Goal: Task Accomplishment & Management: Complete application form

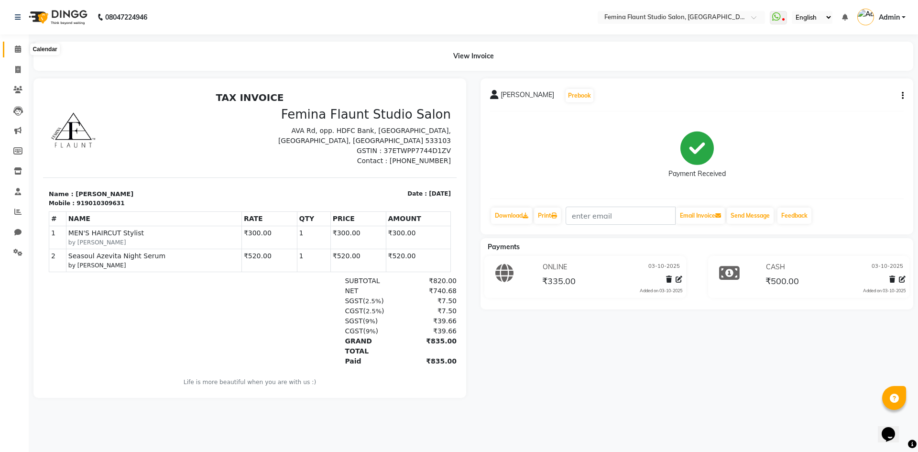
click at [16, 46] on icon at bounding box center [18, 48] width 6 height 7
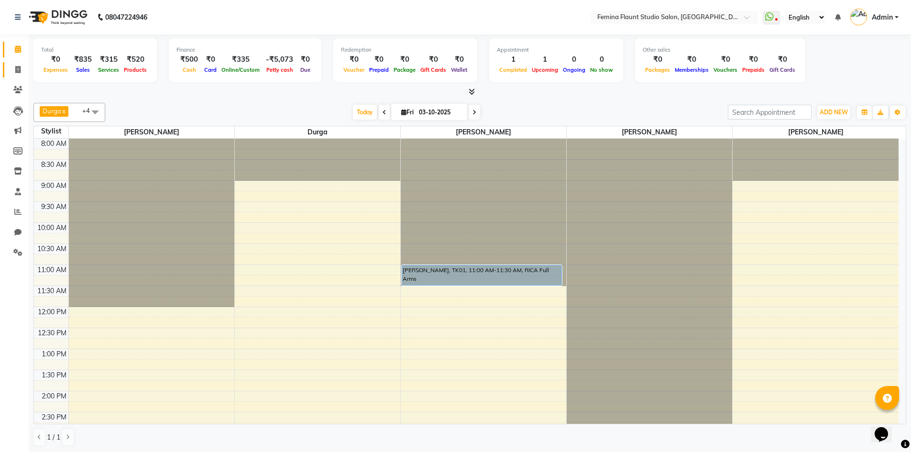
click at [18, 64] on link "Invoice" at bounding box center [14, 70] width 23 height 16
select select "service"
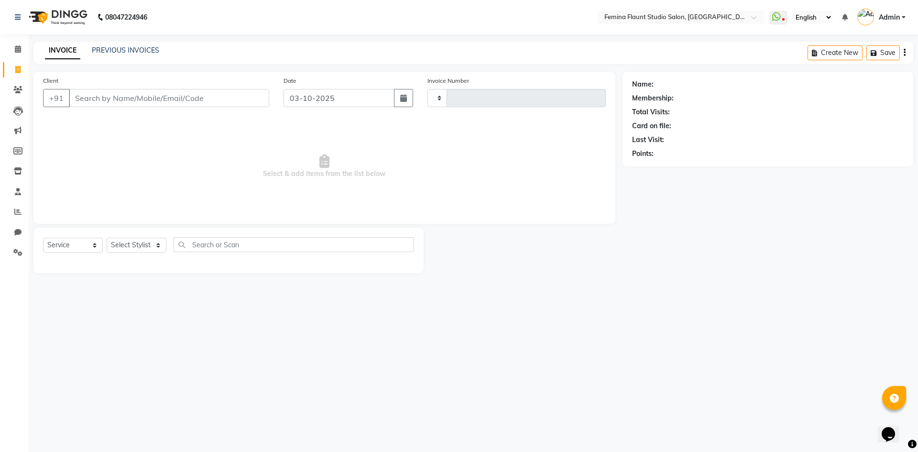
type input "0673"
select select "8333"
click at [137, 96] on input "Client" at bounding box center [169, 98] width 200 height 18
click at [152, 246] on select "Select Stylist Admin Durga [PERSON_NAME] [PERSON_NAME] Sri [PERSON_NAME] [PERSO…" at bounding box center [137, 245] width 60 height 15
select select "83818"
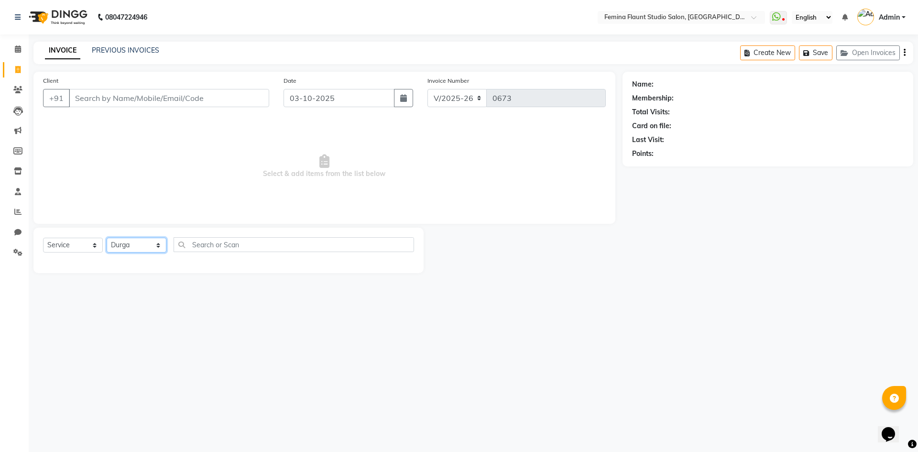
click at [107, 238] on select "Select Stylist Admin Durga [PERSON_NAME] [PERSON_NAME] Sri [PERSON_NAME] [PERSO…" at bounding box center [137, 245] width 60 height 15
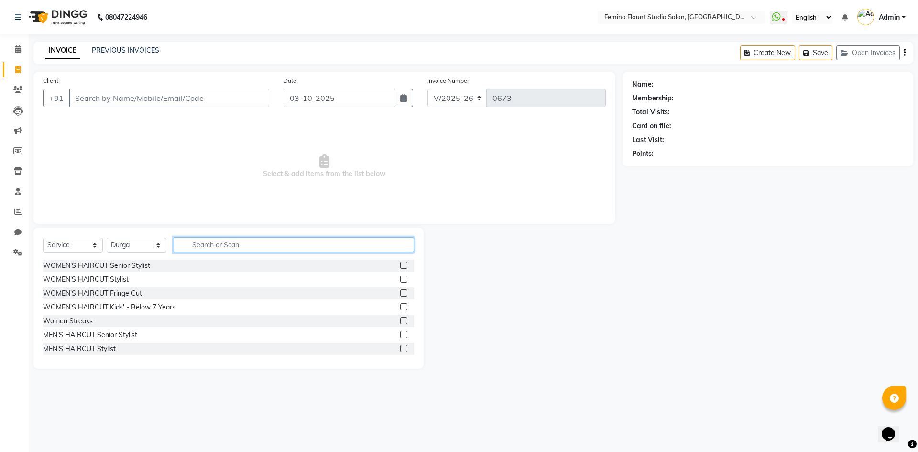
click at [218, 245] on input "text" at bounding box center [294, 244] width 241 height 15
type input "h"
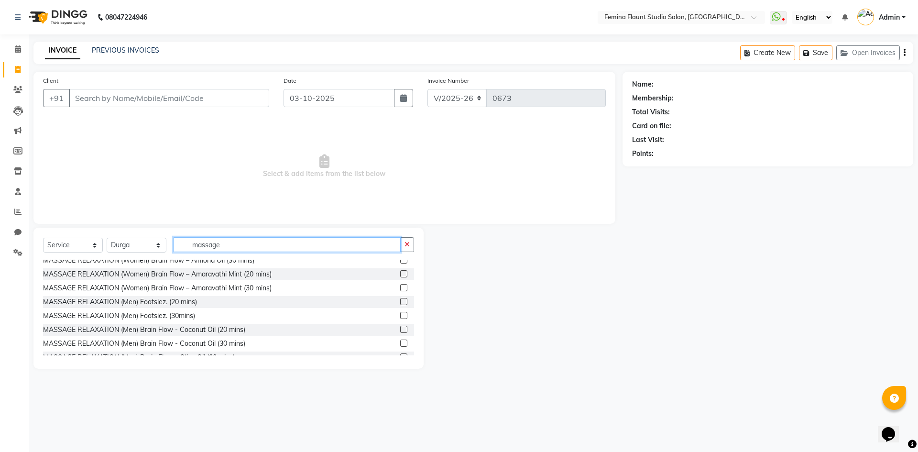
scroll to position [287, 0]
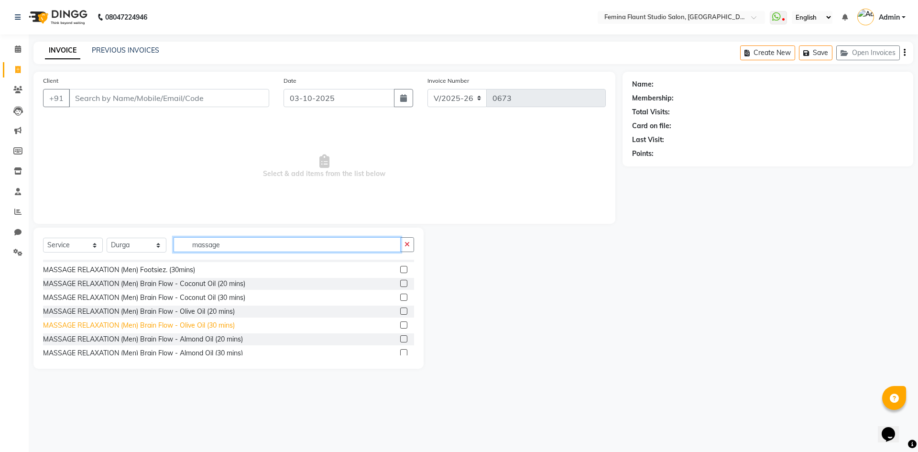
type input "massage"
click at [214, 323] on div "MASSAGE RELAXATION (Men) Brain Flow - Olive Oil (30 mins)" at bounding box center [139, 325] width 192 height 10
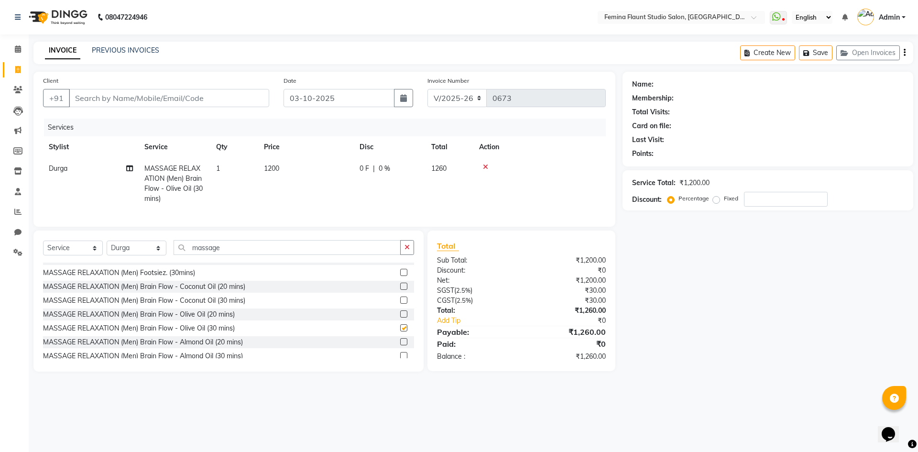
checkbox input "false"
click at [286, 168] on td "1200" at bounding box center [306, 184] width 96 height 52
select select "83818"
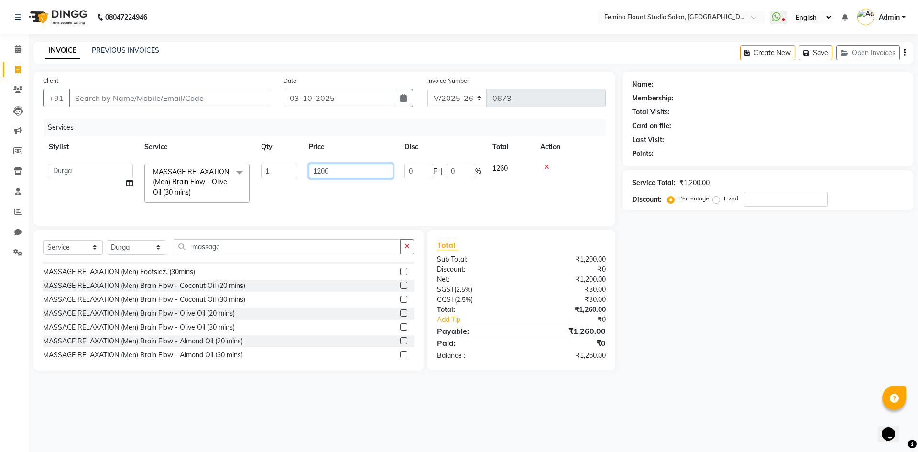
click at [342, 174] on input "1200" at bounding box center [351, 171] width 84 height 15
type input "1"
type input "8"
type input "1000"
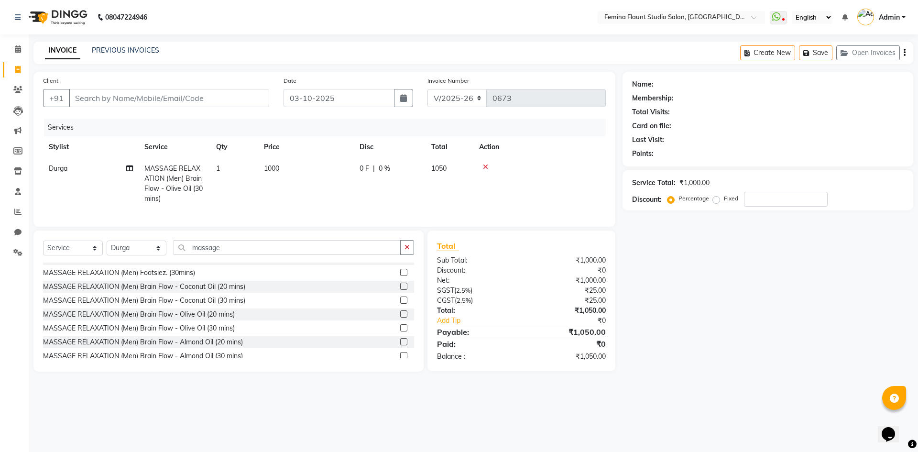
click at [728, 262] on div "Name: Membership: Total Visits: Card on file: Last Visit: Points: Service Total…" at bounding box center [772, 222] width 298 height 300
click at [224, 253] on input "massage" at bounding box center [287, 247] width 227 height 15
type input "m"
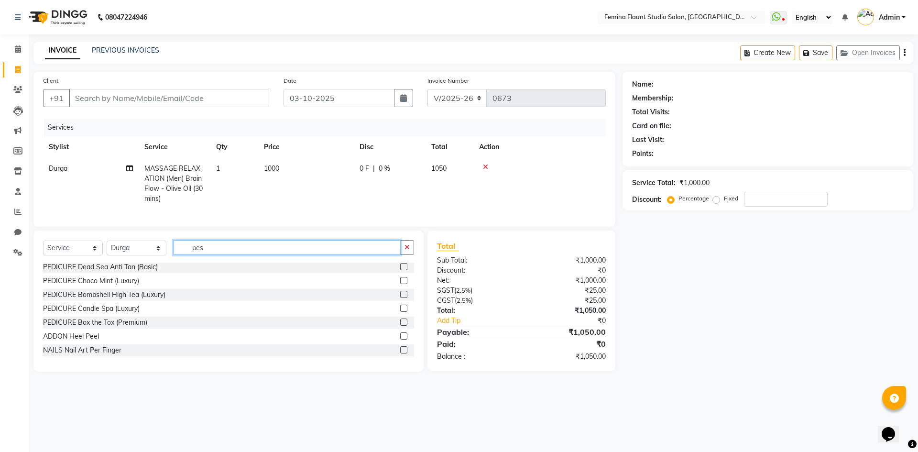
scroll to position [0, 0]
type input "ped"
click at [403, 299] on label at bounding box center [403, 295] width 7 height 7
click at [403, 299] on input "checkbox" at bounding box center [403, 296] width 6 height 6
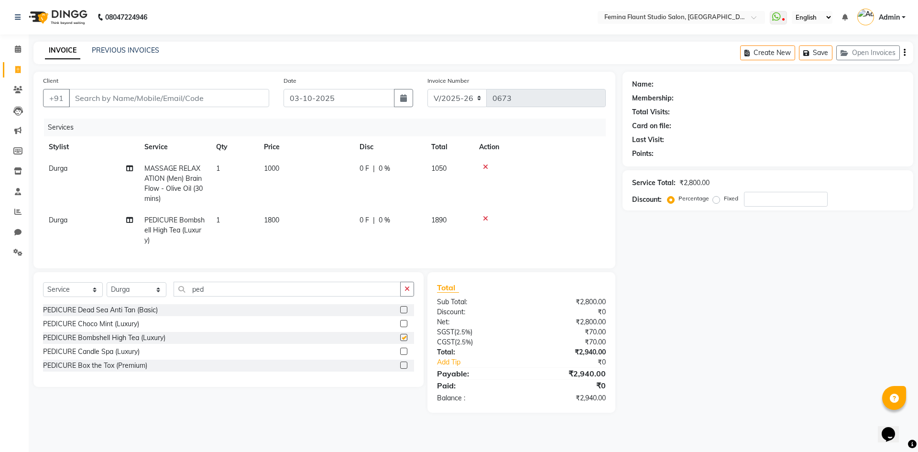
checkbox input "false"
click at [223, 294] on input "ped" at bounding box center [287, 289] width 227 height 15
click at [218, 297] on input "ped" at bounding box center [287, 289] width 227 height 15
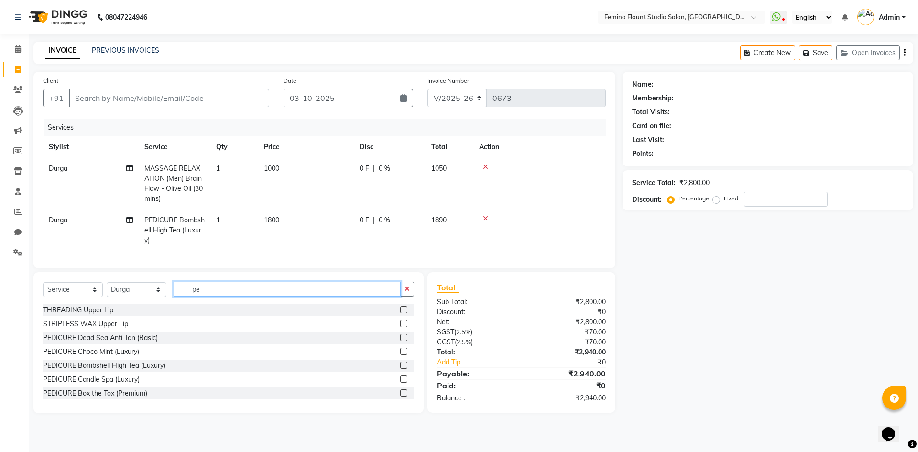
type input "p"
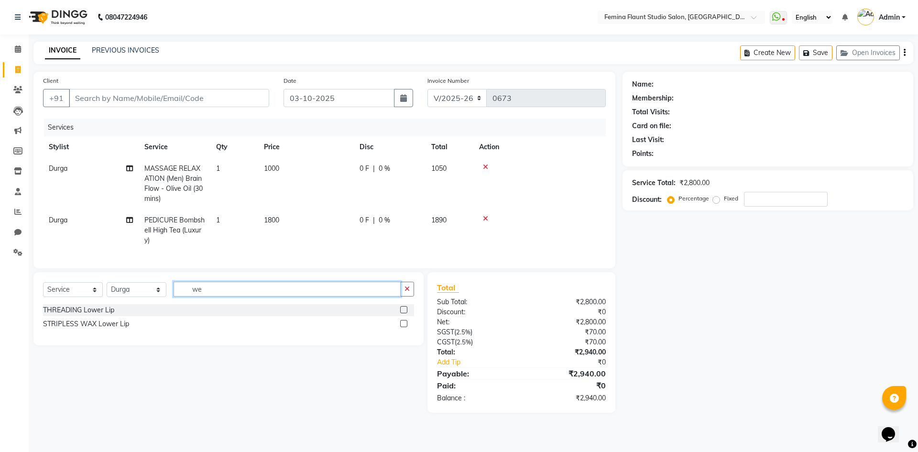
type input "w"
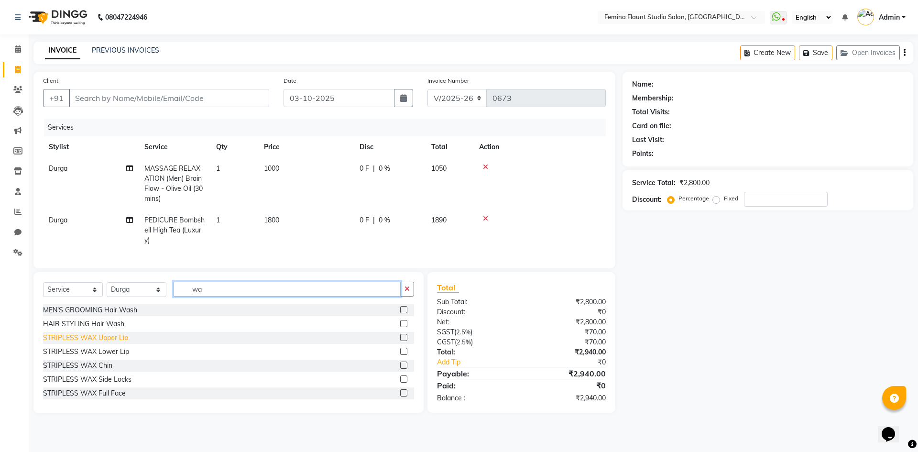
scroll to position [1, 0]
click at [228, 297] on input "wa" at bounding box center [287, 289] width 227 height 15
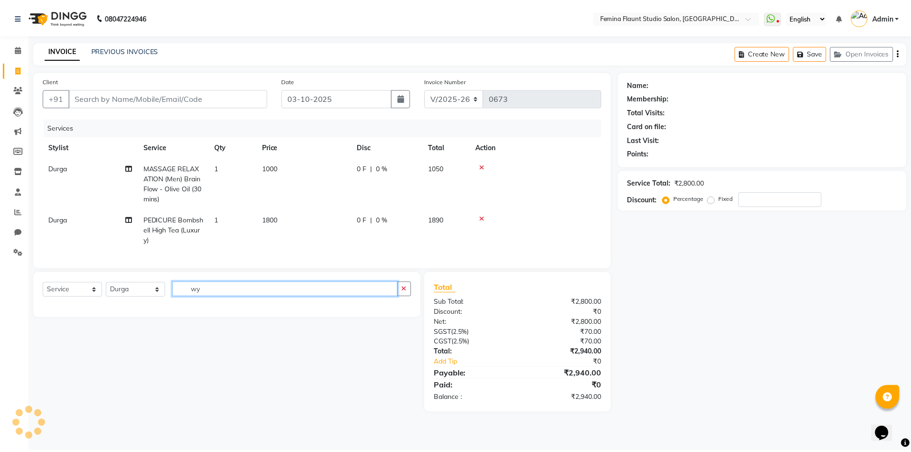
scroll to position [0, 0]
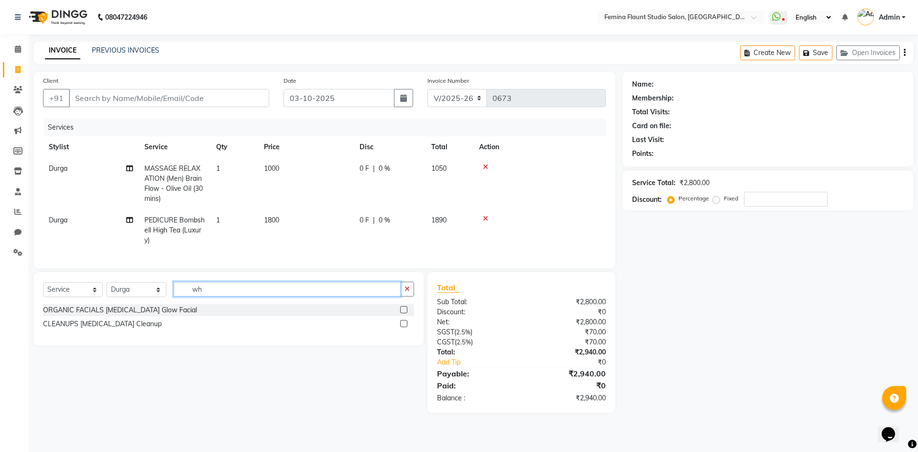
type input "wh"
click at [231, 316] on div "ORGANIC FACIALS [MEDICAL_DATA] Glow Facial" at bounding box center [228, 310] width 371 height 12
click at [405, 313] on label at bounding box center [403, 309] width 7 height 7
click at [405, 313] on input "checkbox" at bounding box center [403, 310] width 6 height 6
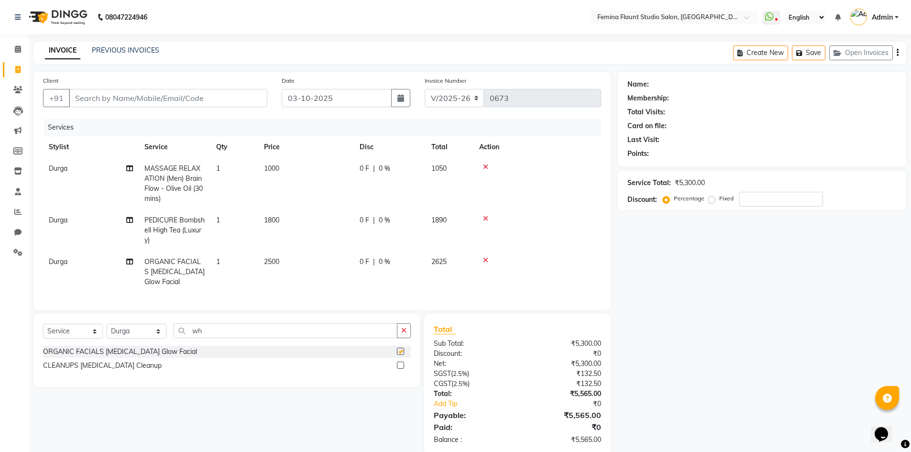
checkbox input "false"
click at [402, 369] on label at bounding box center [400, 365] width 7 height 7
click at [402, 369] on input "checkbox" at bounding box center [400, 366] width 6 height 6
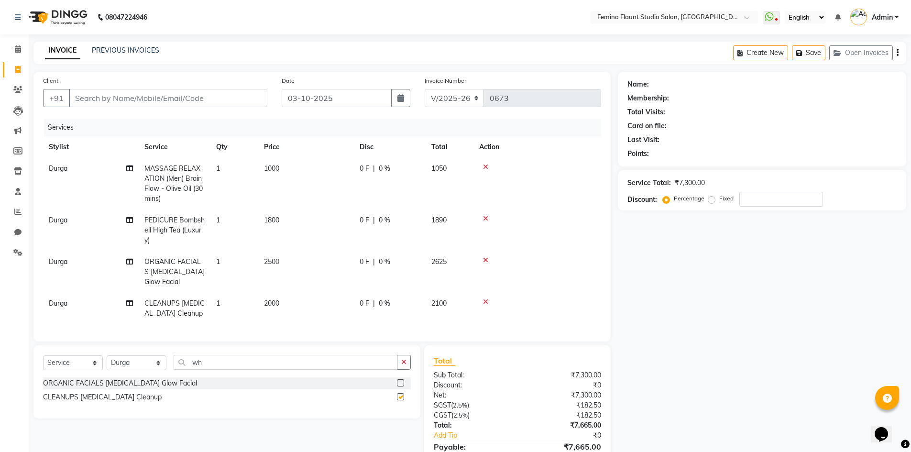
checkbox input "false"
click at [487, 260] on icon at bounding box center [485, 260] width 5 height 7
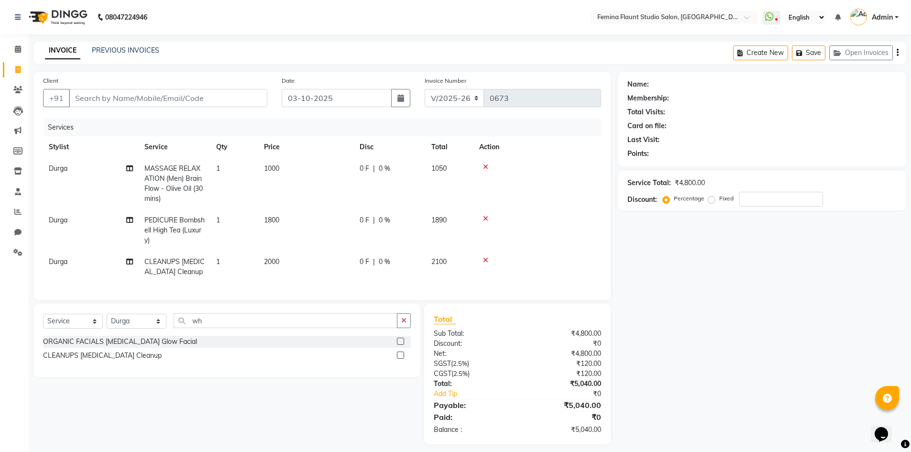
click at [286, 259] on td "2000" at bounding box center [306, 267] width 96 height 32
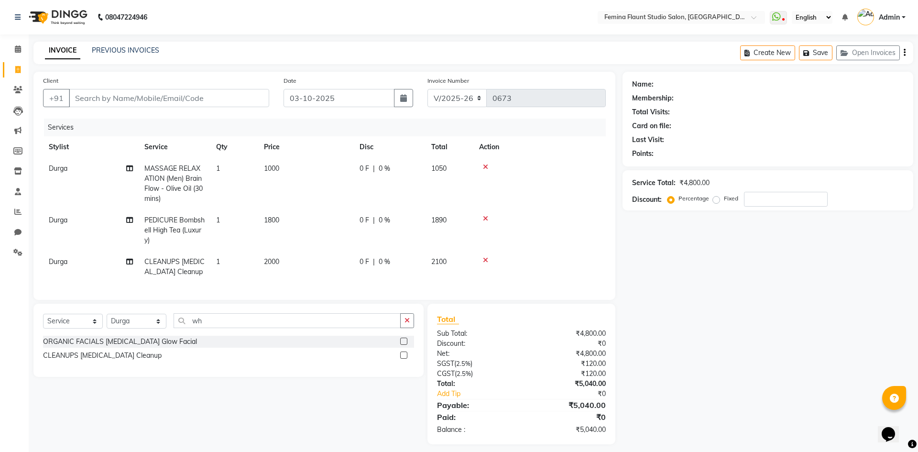
select select "83818"
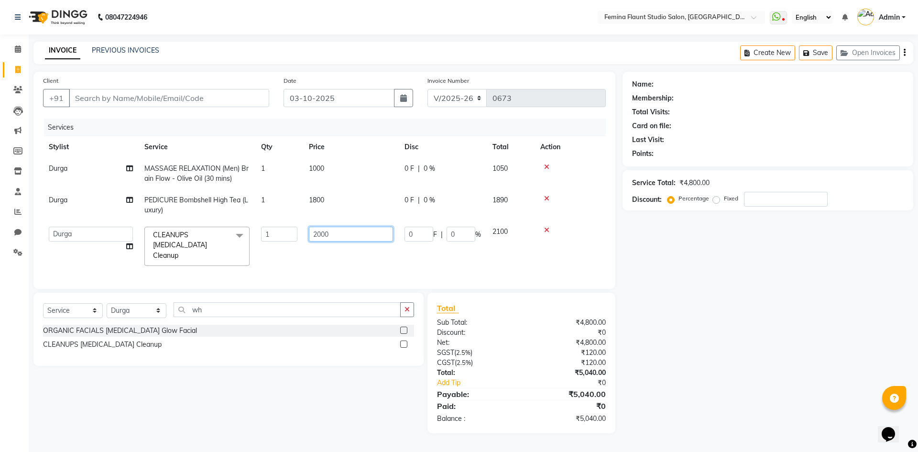
click at [353, 234] on input "2000" at bounding box center [351, 234] width 84 height 15
type input "2"
type input "1500"
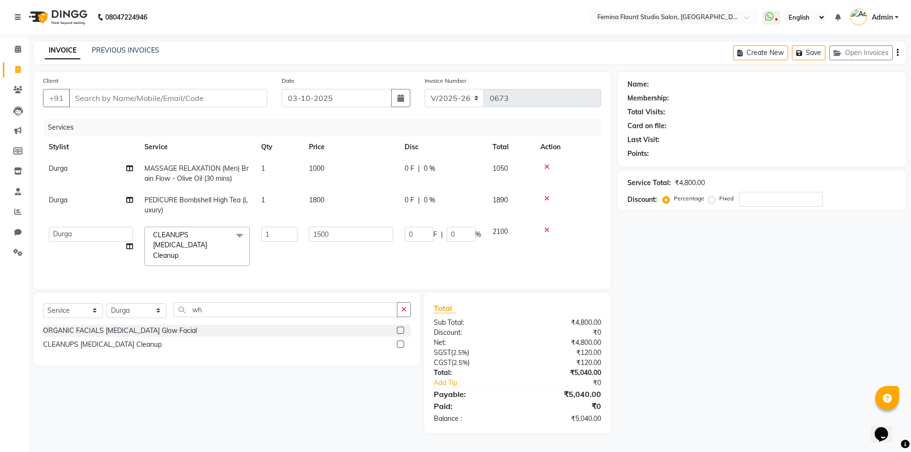
click at [762, 282] on div "Name: Membership: Total Visits: Card on file: Last Visit: Points: Service Total…" at bounding box center [766, 253] width 296 height 362
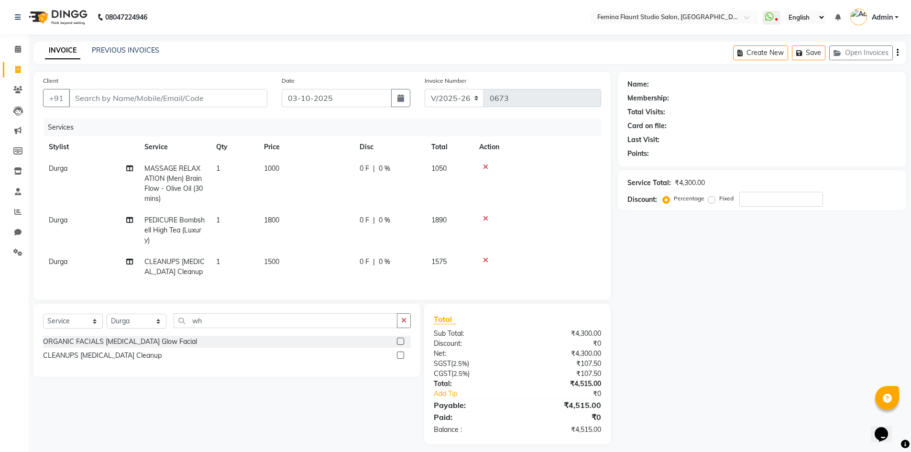
click at [388, 219] on span "0 %" at bounding box center [384, 220] width 11 height 10
select select "83818"
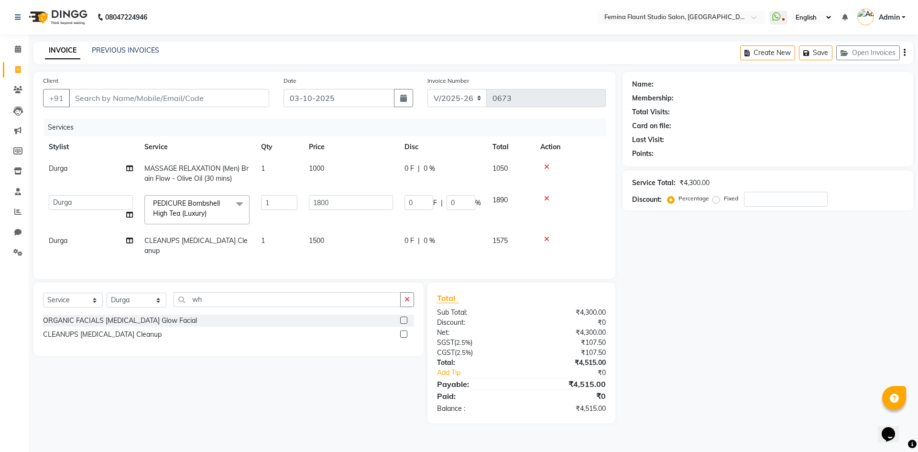
click at [748, 311] on div "Name: Membership: Total Visits: Card on file: Last Visit: Points: Service Total…" at bounding box center [772, 248] width 298 height 352
click at [783, 291] on div "Name: Membership: Total Visits: Card on file: Last Visit: Points: Service Total…" at bounding box center [772, 248] width 298 height 352
click at [417, 204] on input "0" at bounding box center [419, 202] width 29 height 15
click at [421, 205] on input "0" at bounding box center [419, 202] width 29 height 15
type input "0300"
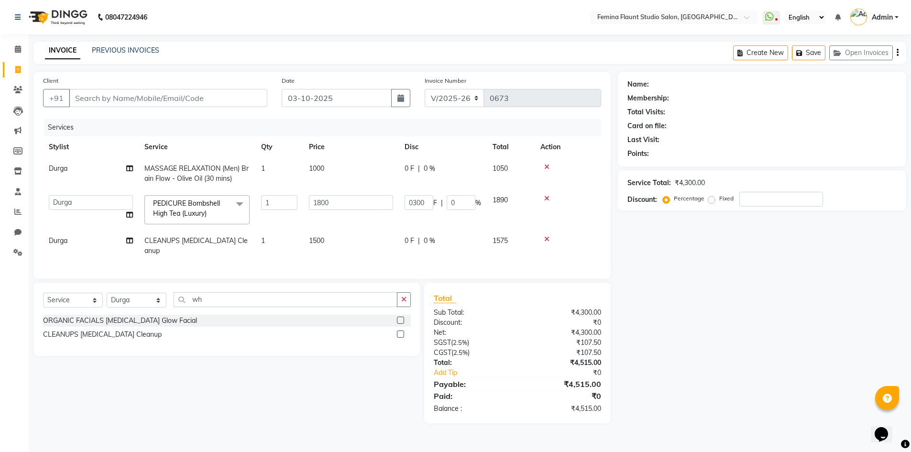
click at [667, 256] on div "Name: Membership: Total Visits: Card on file: Last Visit: Points: Service Total…" at bounding box center [766, 248] width 296 height 352
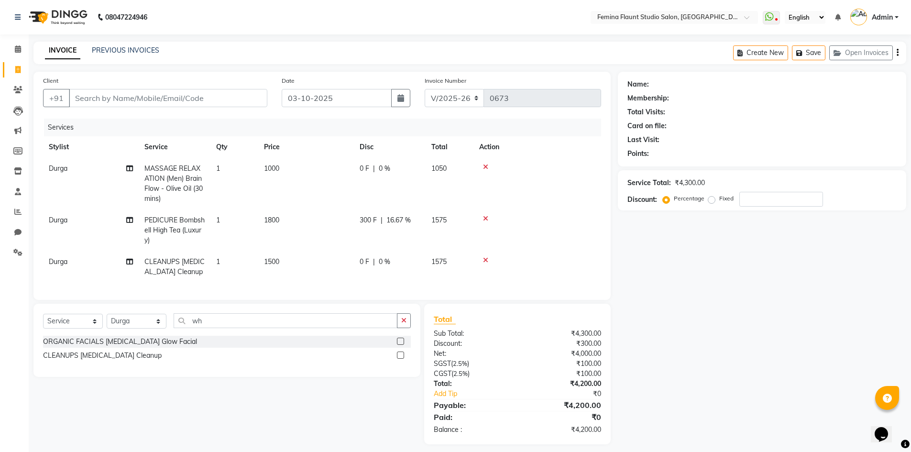
click at [372, 221] on span "300 F" at bounding box center [368, 220] width 17 height 10
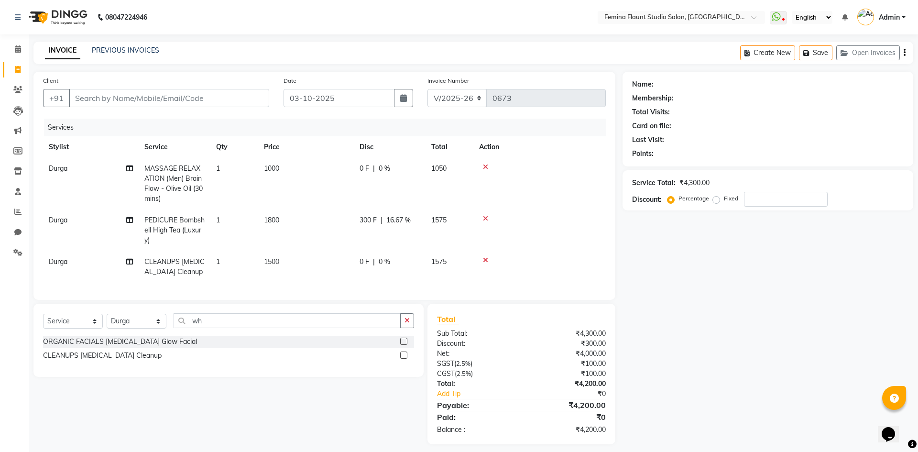
select select "83818"
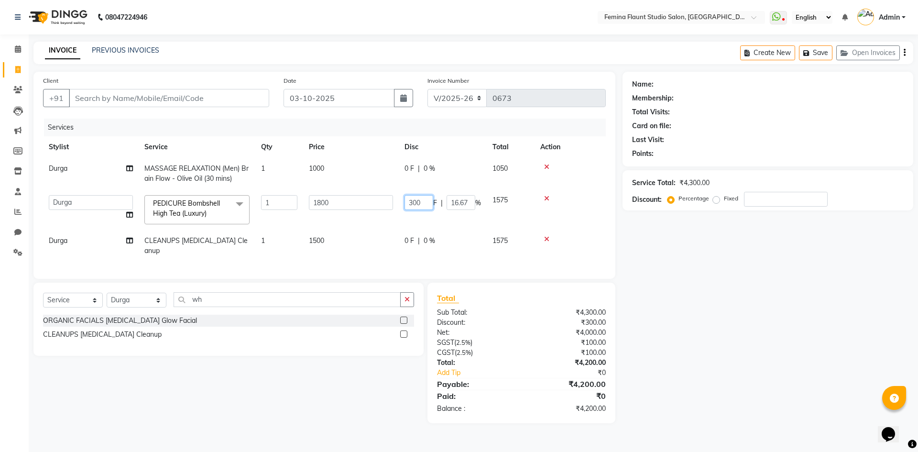
click at [430, 204] on input "300" at bounding box center [419, 202] width 29 height 15
type input "3"
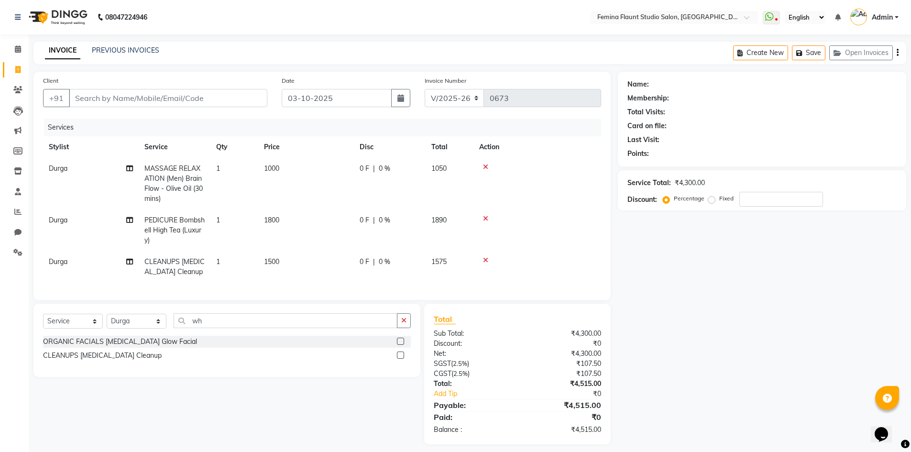
click at [766, 348] on div "Name: Membership: Total Visits: Card on file: Last Visit: Points: Service Total…" at bounding box center [766, 258] width 296 height 373
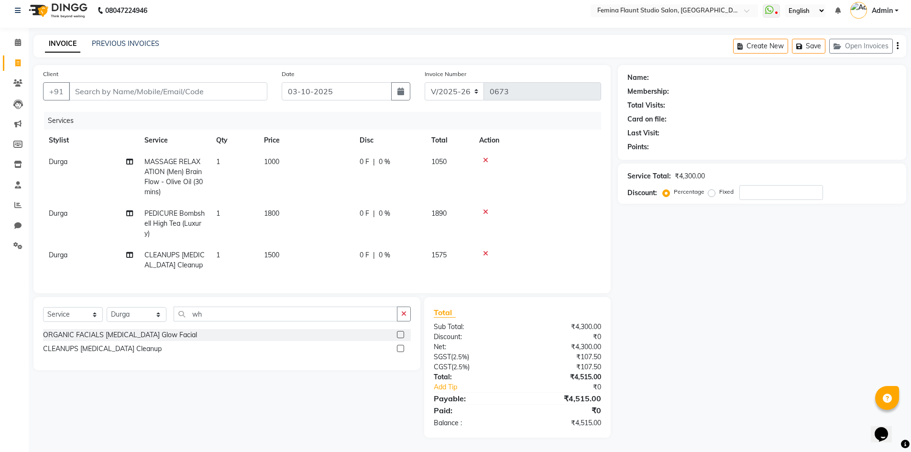
click at [387, 209] on span "0 %" at bounding box center [384, 214] width 11 height 10
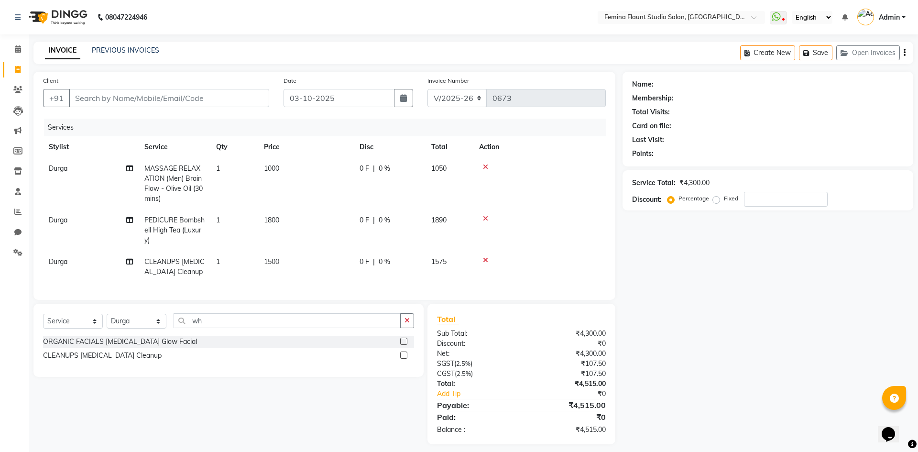
select select "83818"
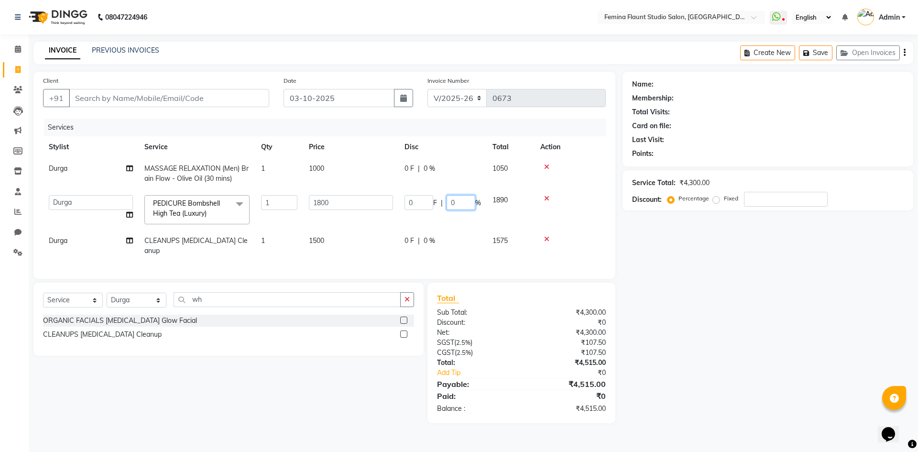
click at [465, 203] on input "0" at bounding box center [461, 202] width 29 height 15
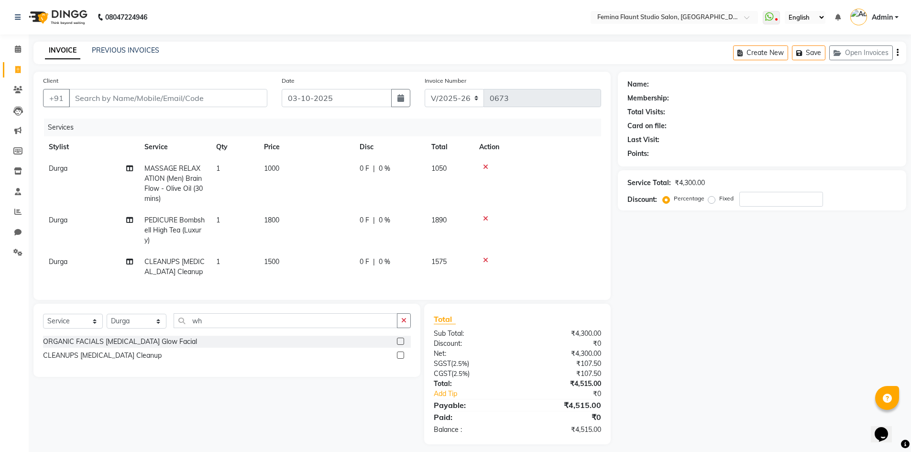
click at [367, 219] on span "0 F" at bounding box center [365, 220] width 10 height 10
select select "83818"
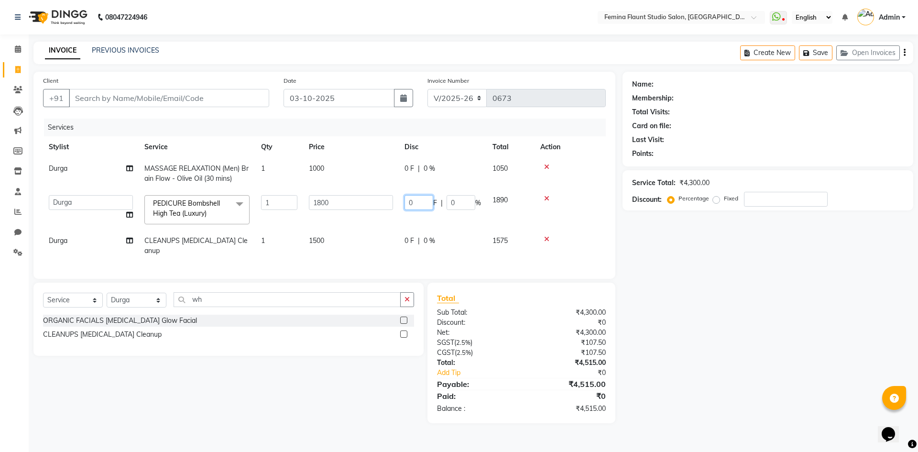
click at [425, 202] on input "0" at bounding box center [419, 202] width 29 height 15
type input "0"
type input "300"
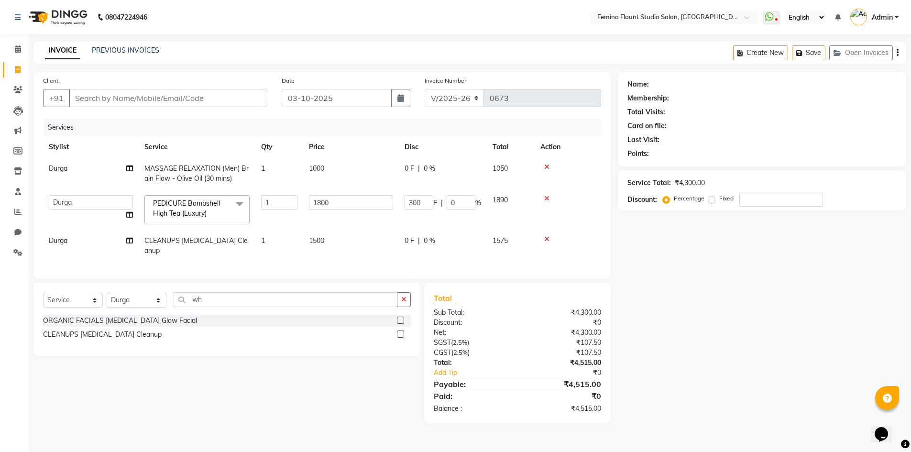
click at [712, 266] on div "Name: Membership: Total Visits: Card on file: Last Visit: Points: Service Total…" at bounding box center [766, 248] width 296 height 352
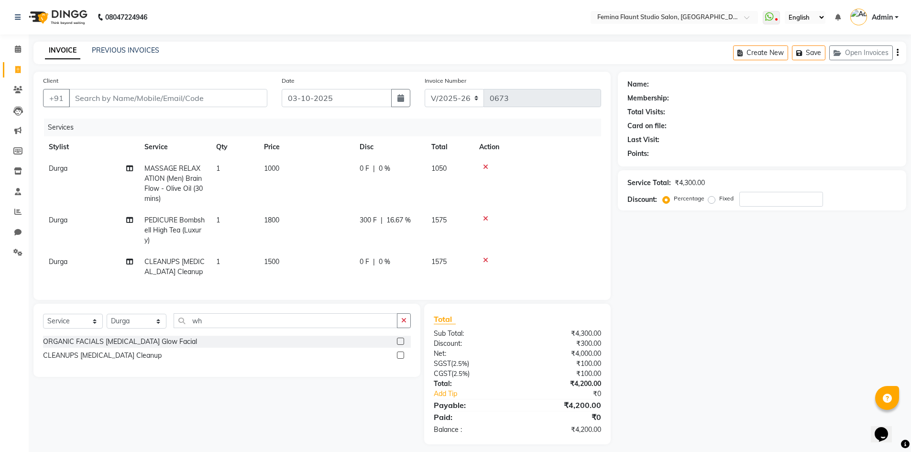
scroll to position [14, 0]
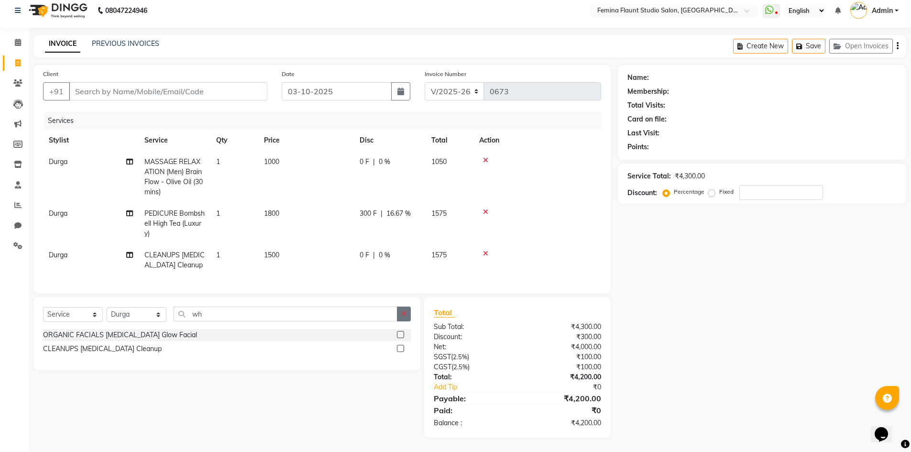
click at [410, 318] on button "button" at bounding box center [404, 314] width 14 height 15
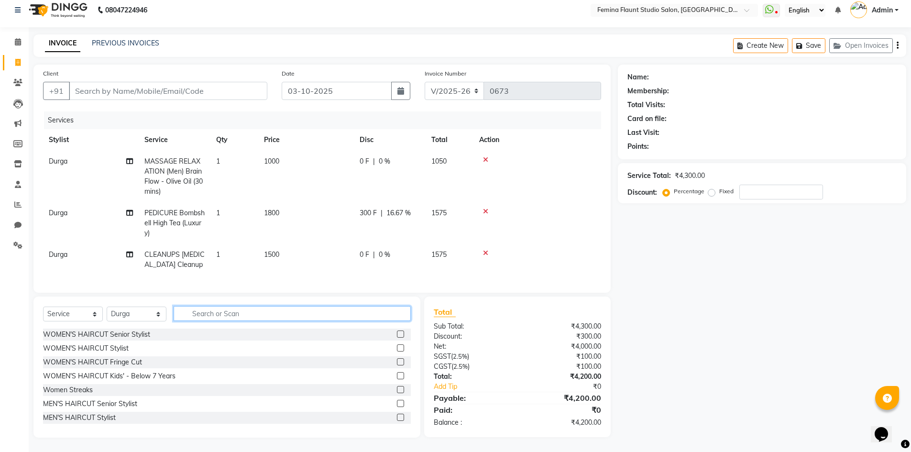
scroll to position [14, 0]
click at [107, 82] on input "Client" at bounding box center [168, 91] width 199 height 18
type input "9"
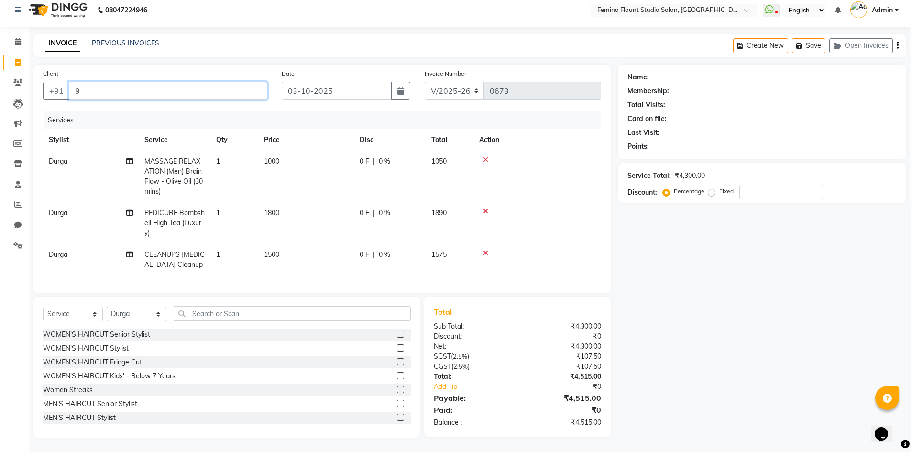
type input "0"
click at [89, 108] on span "satya" at bounding box center [91, 113] width 22 height 10
type input "9703188177"
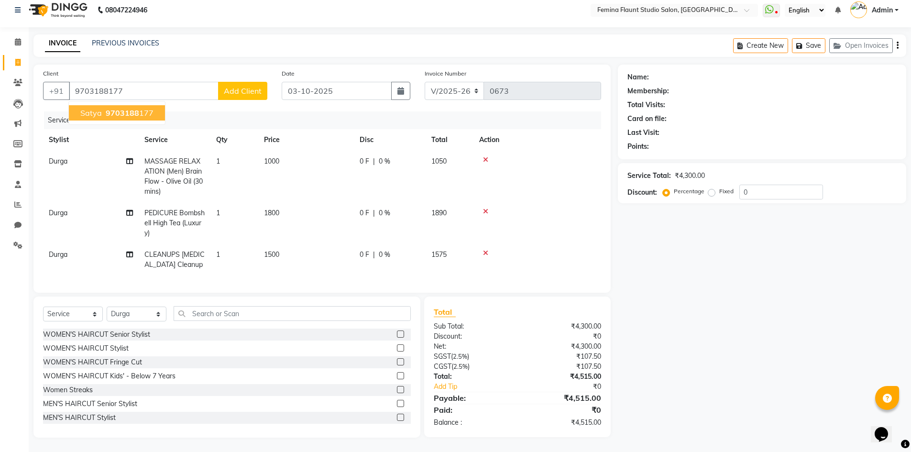
click at [89, 111] on div "Services" at bounding box center [326, 120] width 564 height 18
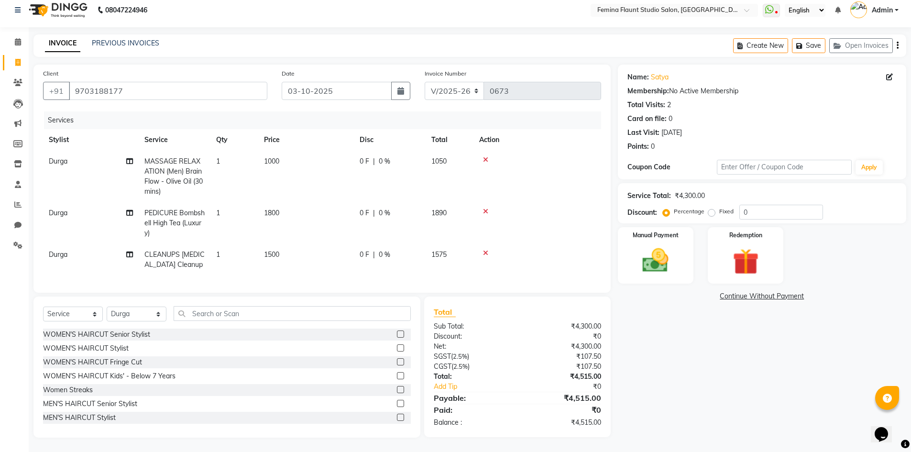
click at [378, 208] on div "0 F | 0 %" at bounding box center [390, 213] width 60 height 10
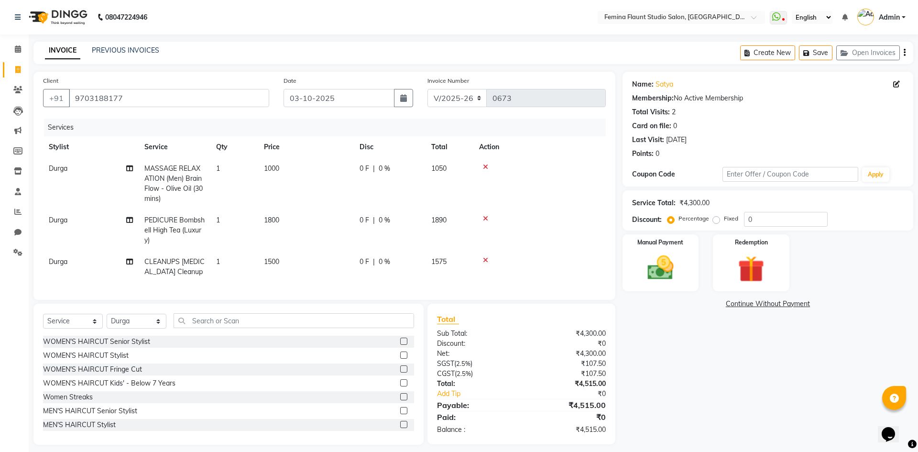
select select "83818"
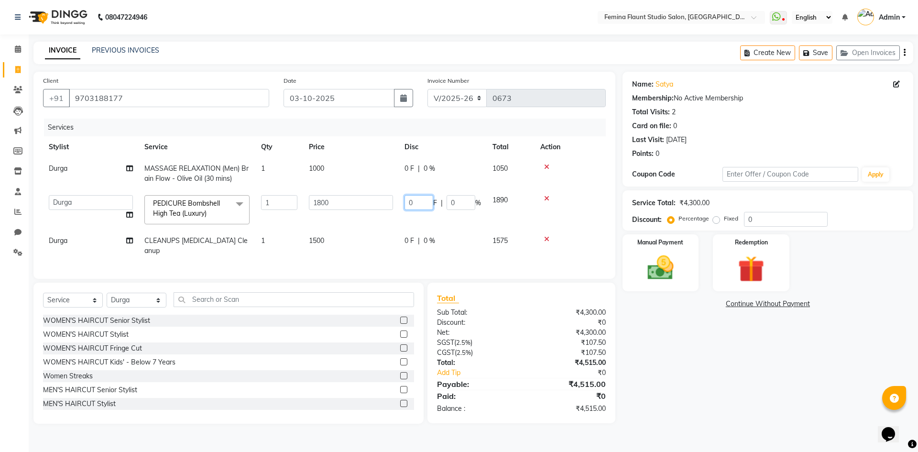
click at [419, 205] on input "0" at bounding box center [419, 202] width 29 height 15
type input "0"
type input "300"
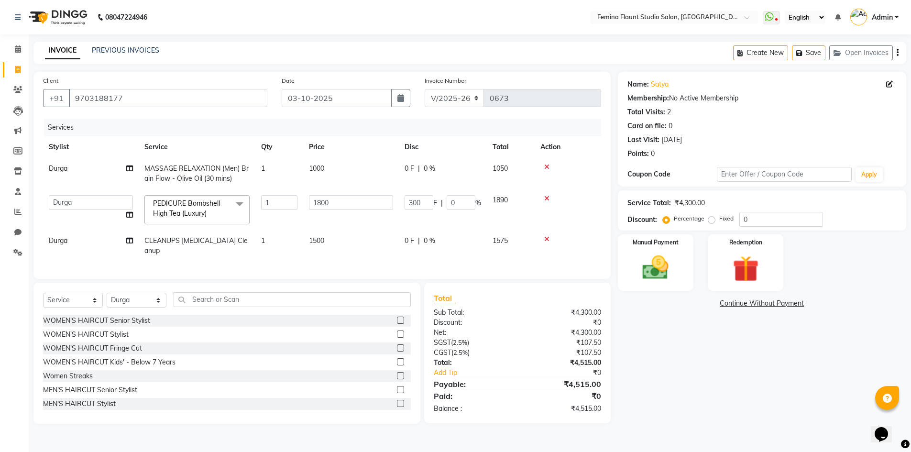
click at [707, 374] on div "Name: Satya Membership: No Active Membership Total Visits: 2 Card on file: 0 La…" at bounding box center [766, 248] width 296 height 352
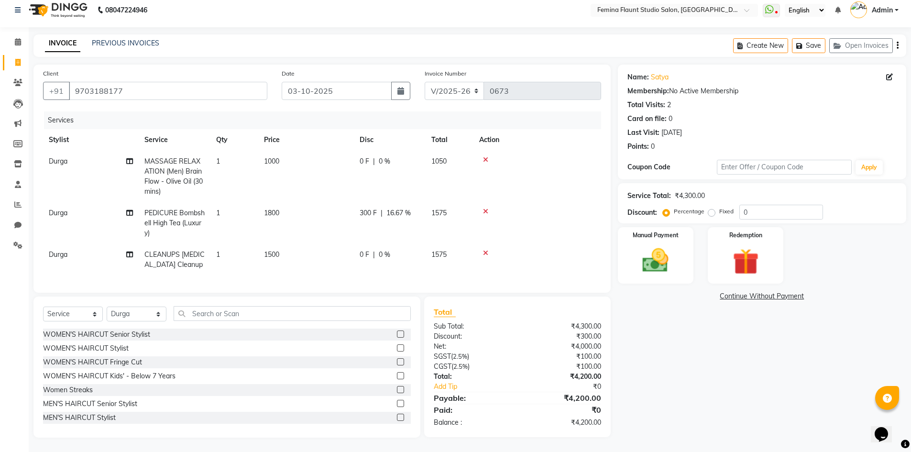
scroll to position [14, 0]
click at [295, 154] on td "1000" at bounding box center [306, 177] width 96 height 52
click at [258, 151] on th "Qty" at bounding box center [234, 140] width 48 height 22
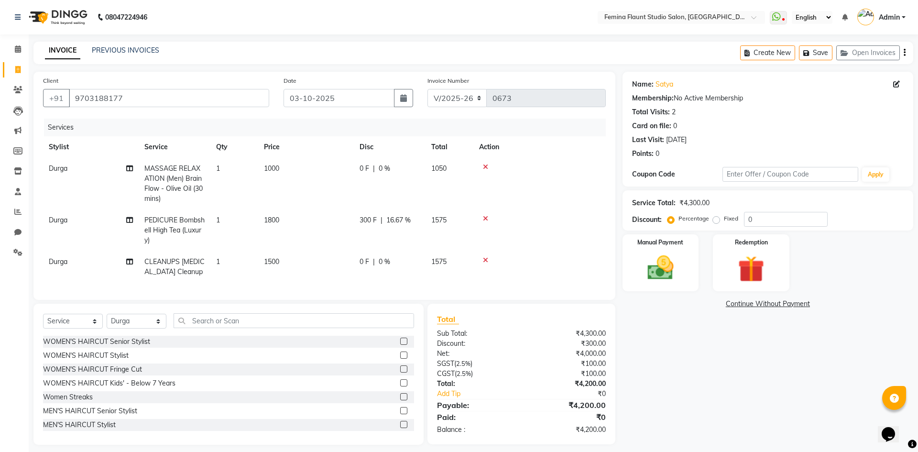
select select "83818"
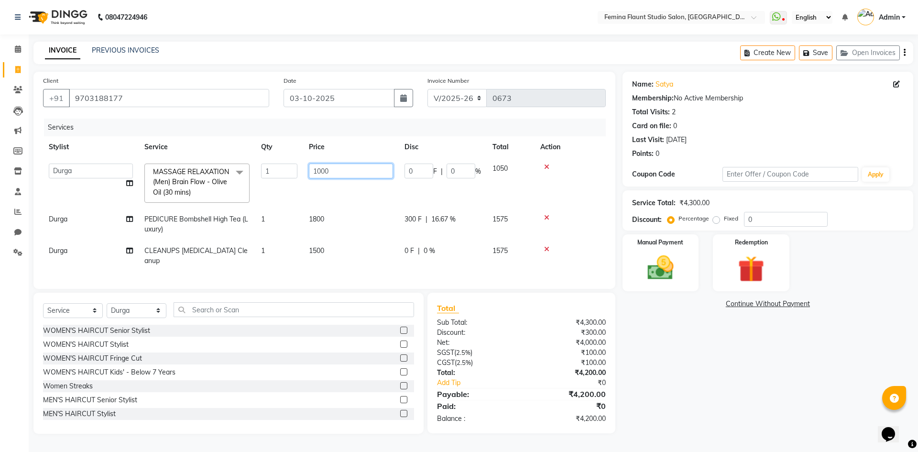
click at [347, 170] on input "1000" at bounding box center [351, 171] width 84 height 15
type input "1200"
click at [752, 403] on div "Name: Satya Membership: No Active Membership Total Visits: 2 Card on file: 0 La…" at bounding box center [772, 253] width 298 height 362
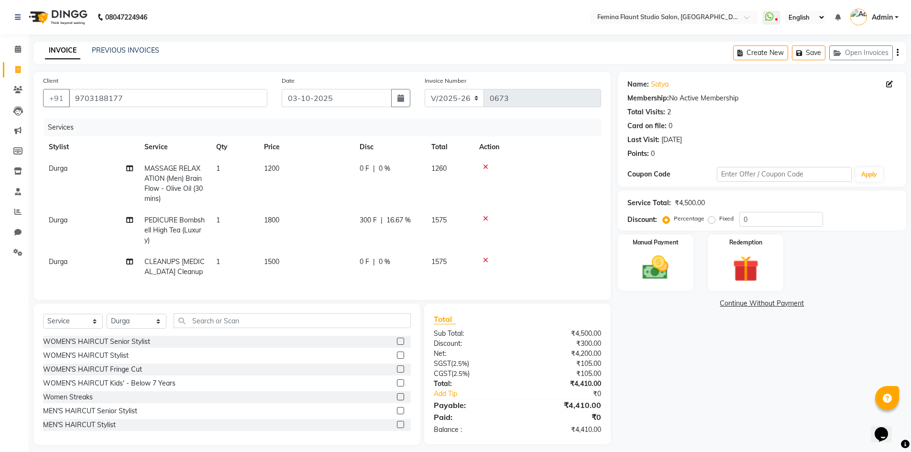
click at [371, 169] on div "0 F | 0 %" at bounding box center [390, 169] width 60 height 10
select select "83818"
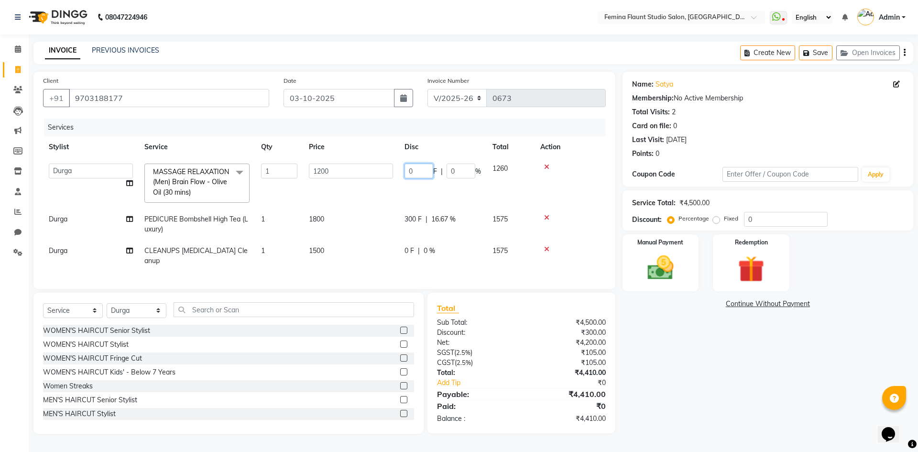
click at [421, 172] on input "0" at bounding box center [419, 171] width 29 height 15
type input "0"
type input "200"
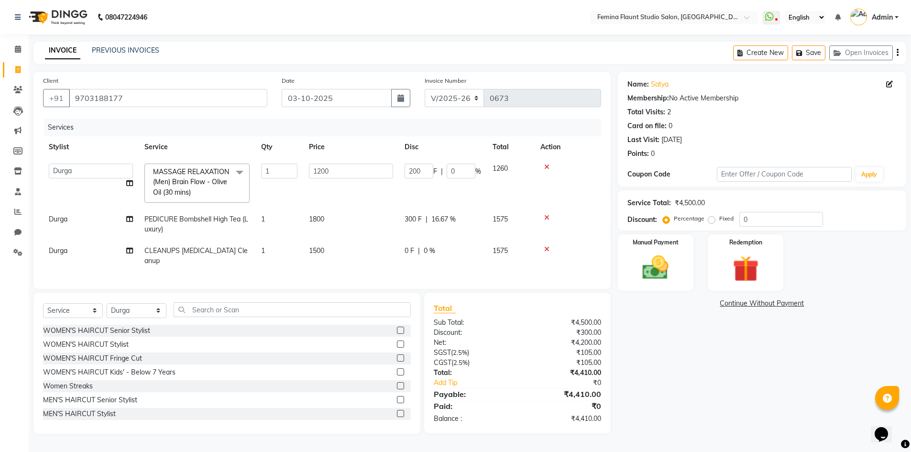
click at [658, 329] on div "Name: Satya Membership: No Active Membership Total Visits: 2 Card on file: 0 La…" at bounding box center [766, 253] width 296 height 362
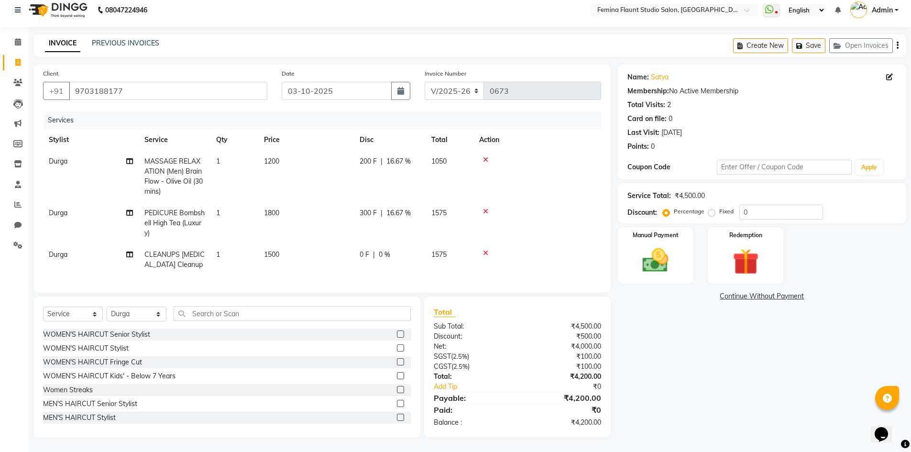
scroll to position [14, 0]
click at [647, 245] on img at bounding box center [656, 260] width 44 height 31
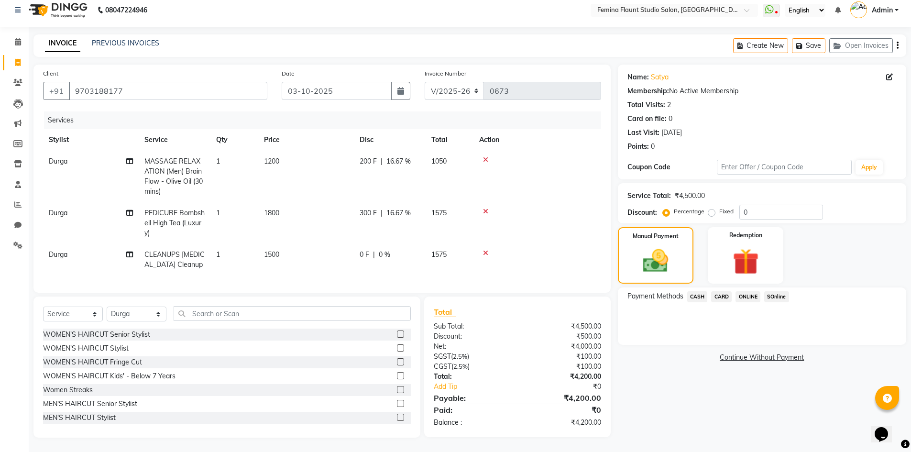
click at [752, 291] on span "ONLINE" at bounding box center [748, 296] width 25 height 11
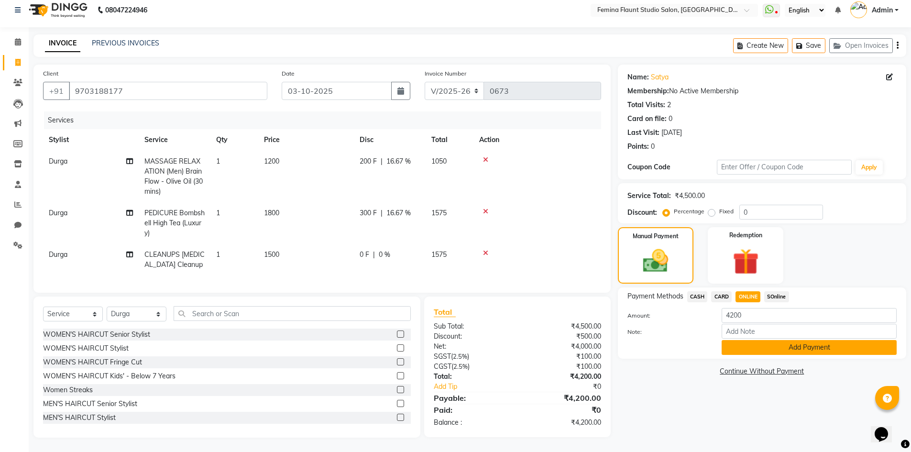
click at [749, 340] on button "Add Payment" at bounding box center [809, 347] width 175 height 15
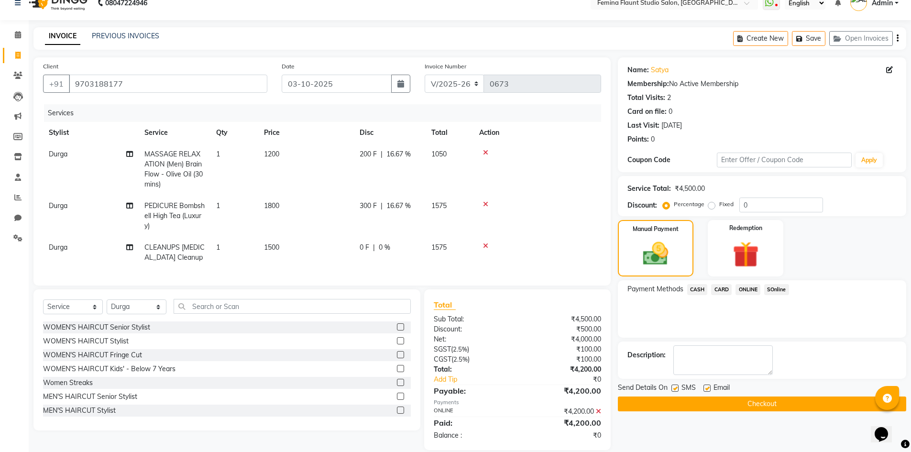
click at [744, 402] on button "Checkout" at bounding box center [762, 404] width 288 height 15
